Goal: Transaction & Acquisition: Purchase product/service

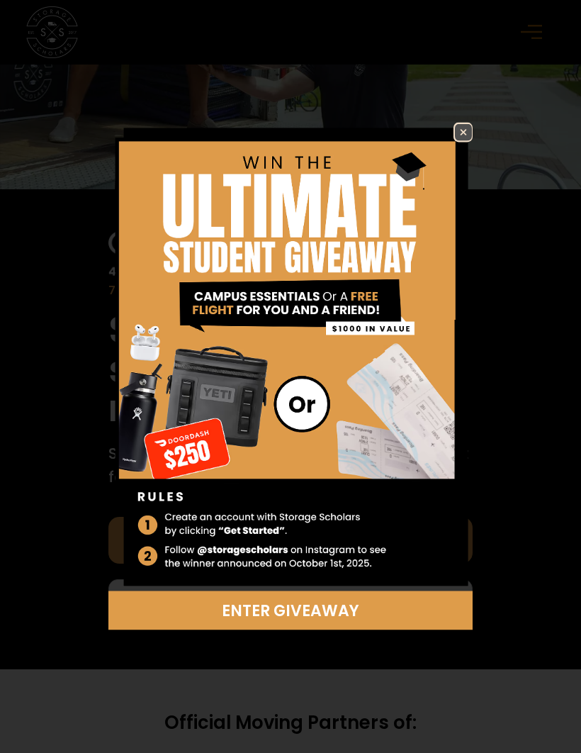
scroll to position [300, 0]
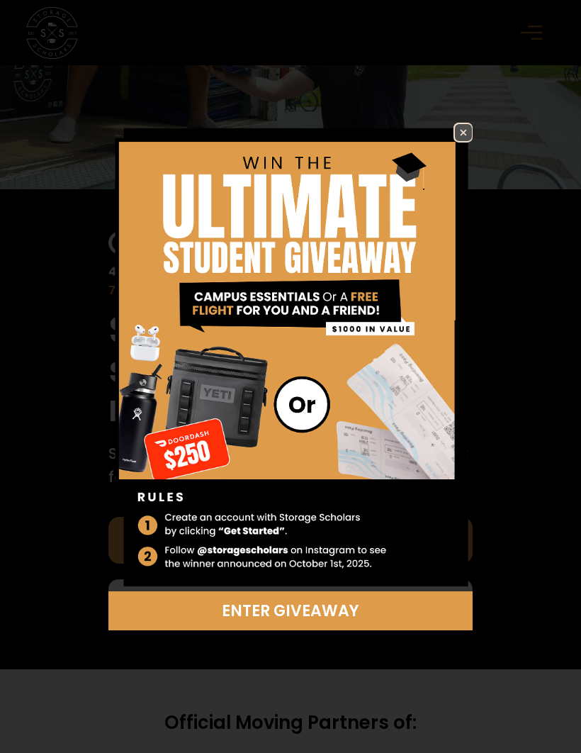
click at [468, 141] on img at bounding box center [463, 132] width 17 height 17
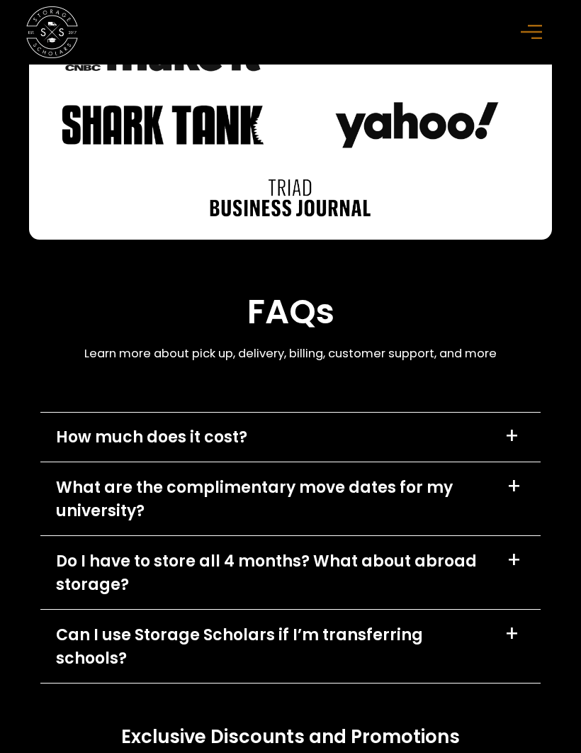
scroll to position [5390, 0]
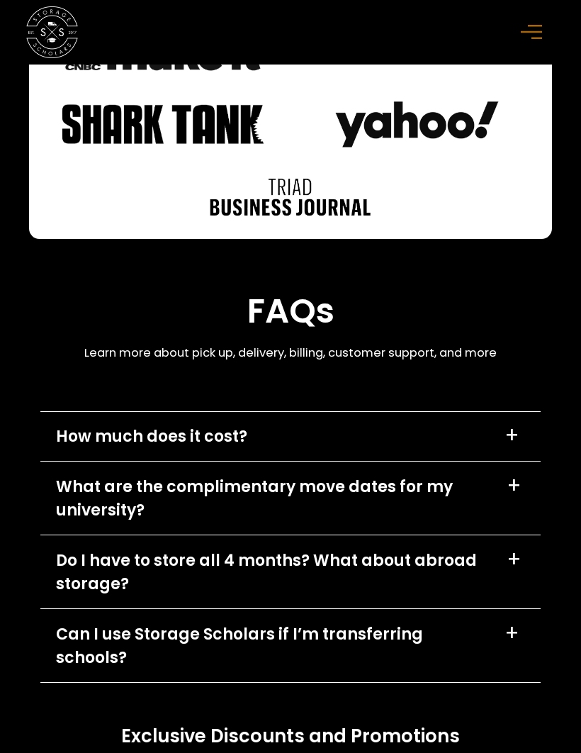
click at [520, 570] on div "+" at bounding box center [514, 559] width 15 height 21
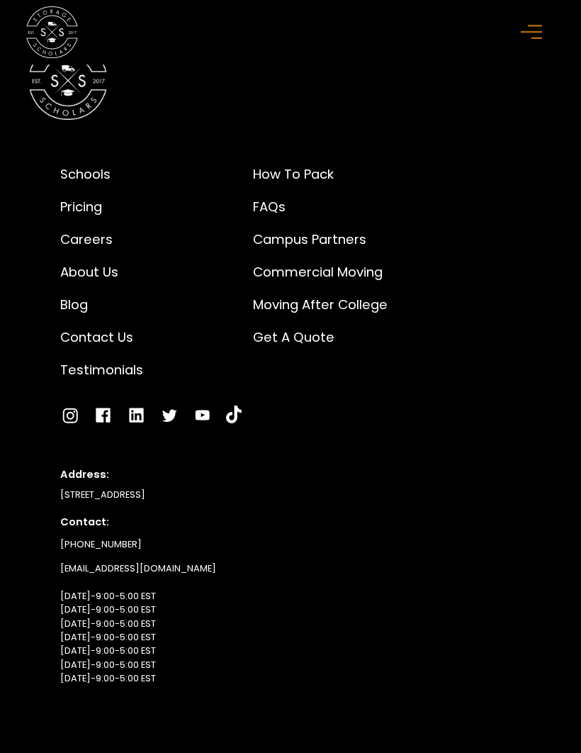
scroll to position [6472, 0]
click at [93, 197] on div "Pricing" at bounding box center [101, 207] width 83 height 20
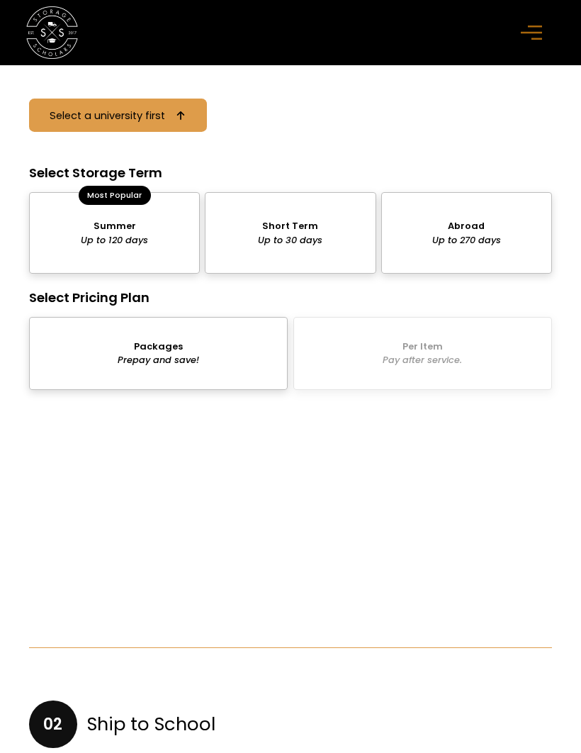
scroll to position [1394, 0]
click at [305, 223] on div "package-pricing" at bounding box center [290, 233] width 171 height 82
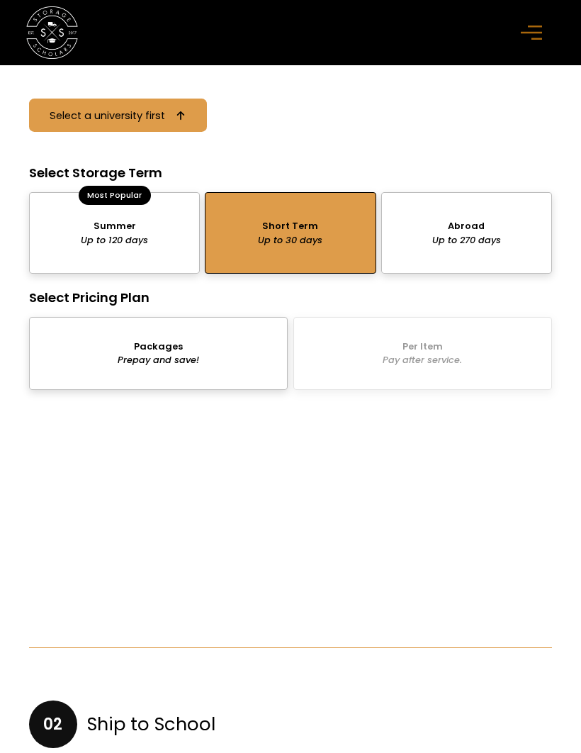
click at [204, 368] on div "package-pricing" at bounding box center [158, 353] width 259 height 73
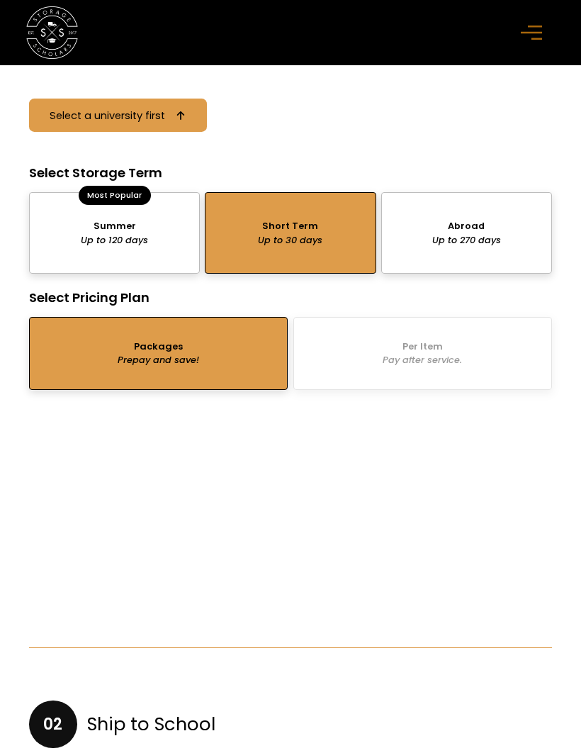
click at [177, 123] on link "Select a university first" at bounding box center [118, 115] width 178 height 33
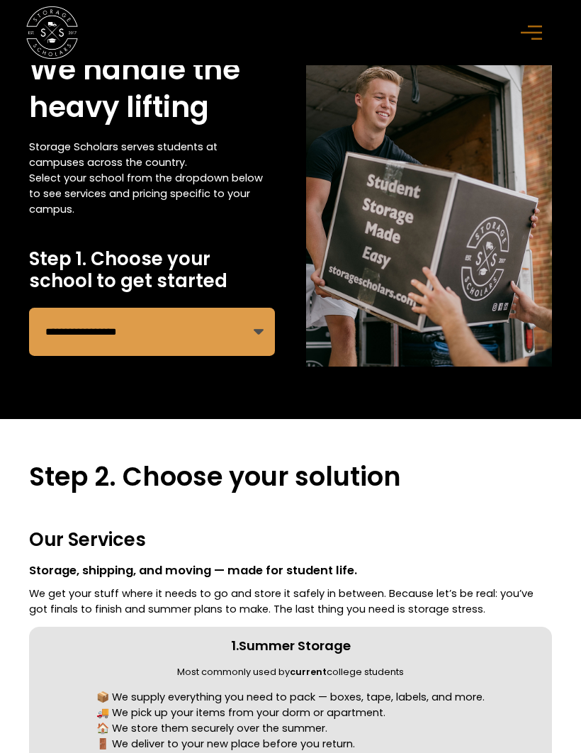
scroll to position [65, 0]
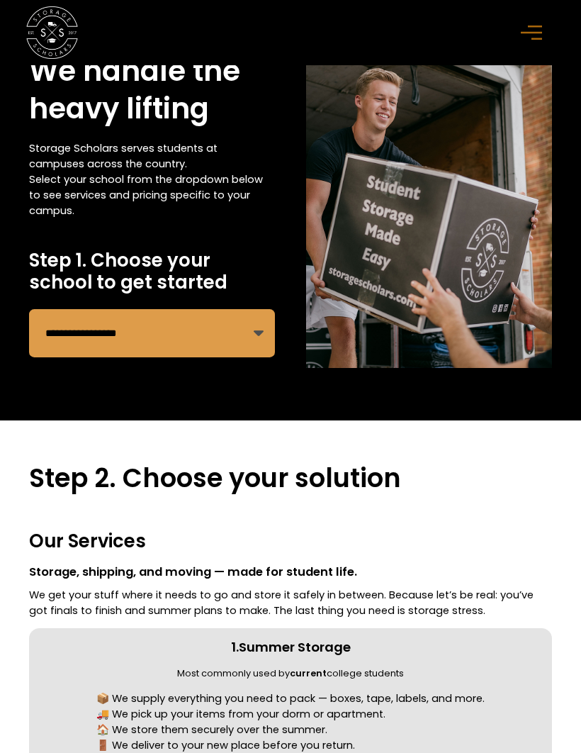
click at [265, 333] on select "**********" at bounding box center [152, 333] width 246 height 48
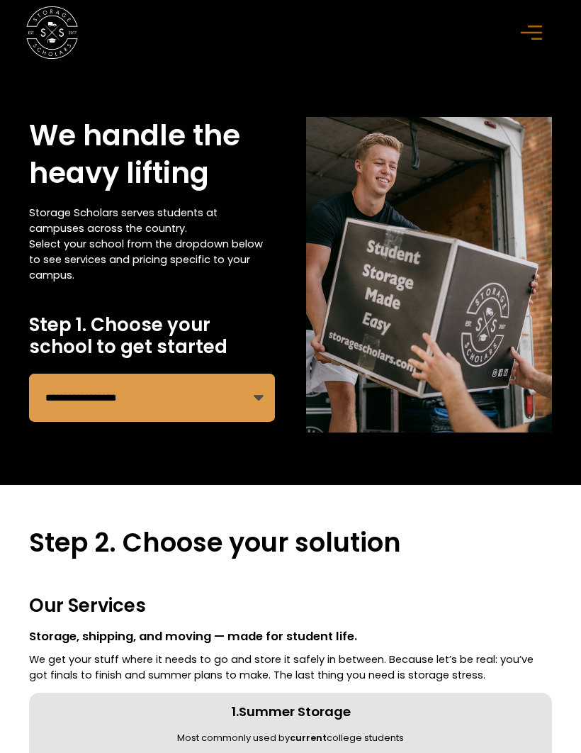
click at [265, 405] on select "**********" at bounding box center [152, 398] width 246 height 48
select select "**********"
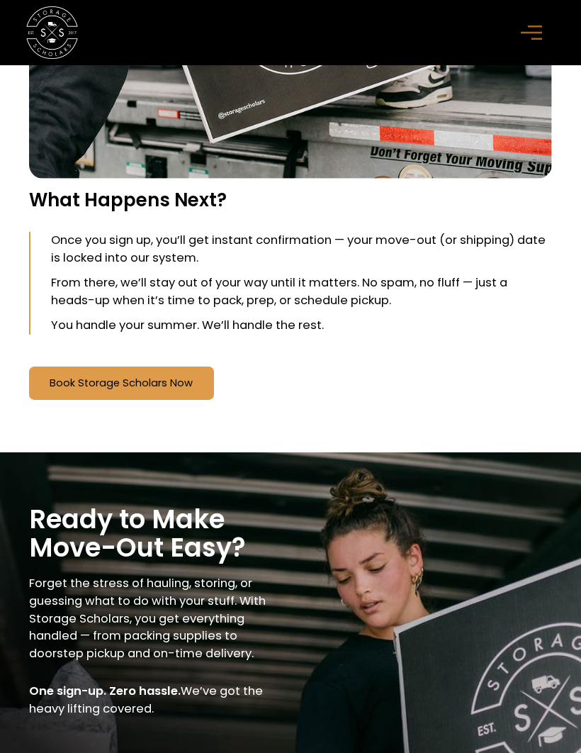
scroll to position [2213, 0]
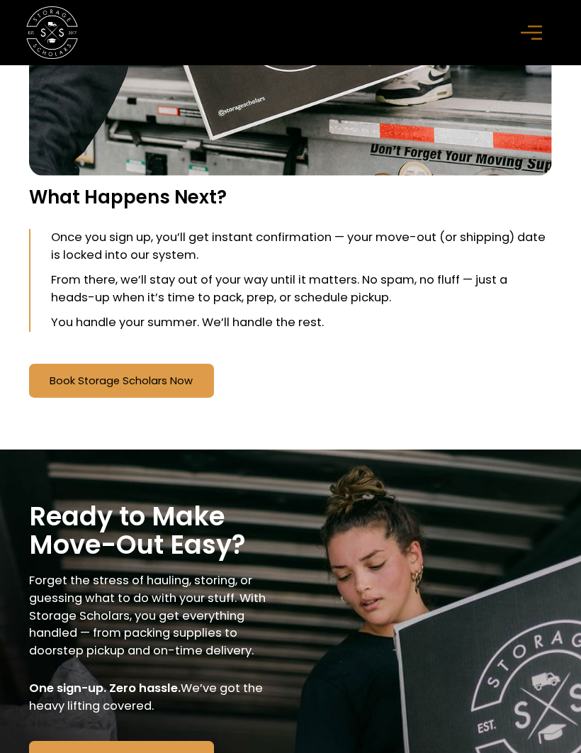
click at [169, 367] on link "Book Storage Scholars Now" at bounding box center [121, 380] width 185 height 33
